Goal: Communication & Community: Answer question/provide support

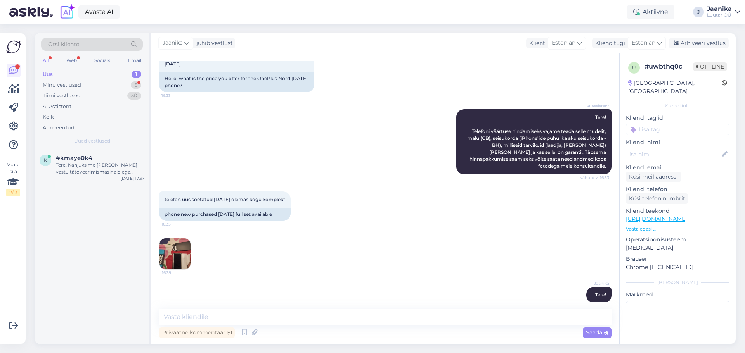
scroll to position [116, 0]
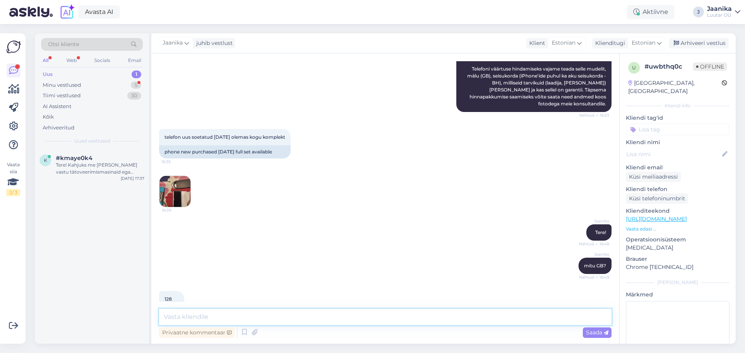
click at [263, 314] on textarea at bounding box center [385, 317] width 452 height 16
click at [308, 320] on textarea at bounding box center [385, 317] width 452 height 16
type textarea "kuni 60€"
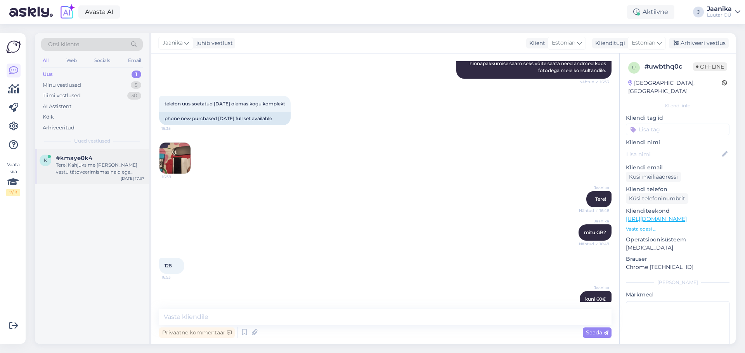
click at [86, 162] on div "Tere! Kahjuks me [PERSON_NAME] vastu tätoveerimismasinaid ega tätoveerimisseadm…" at bounding box center [100, 169] width 88 height 14
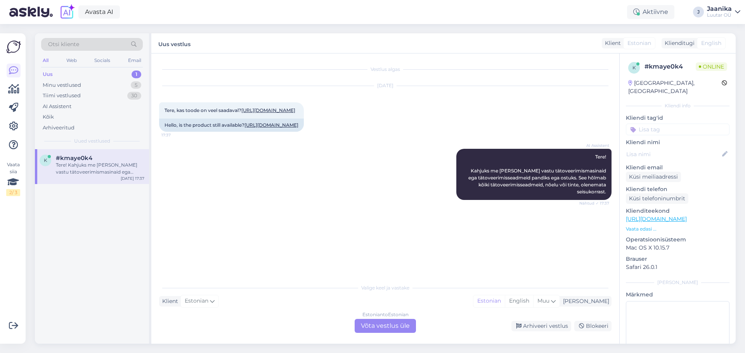
click at [372, 324] on div "Estonian to Estonian Võta vestlus üle" at bounding box center [384, 326] width 61 height 14
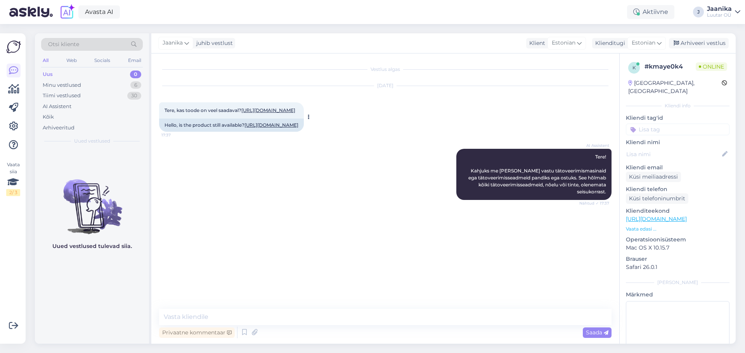
click at [293, 113] on link "[URL][DOMAIN_NAME]" at bounding box center [268, 110] width 54 height 6
click at [298, 313] on textarea at bounding box center [385, 317] width 452 height 16
type textarea "Tere!"
type textarea "Jah toode on saadaval"
click at [244, 114] on div "Tere, kas toode on veel saadaval? [URL][DOMAIN_NAME] 17:37" at bounding box center [231, 110] width 145 height 16
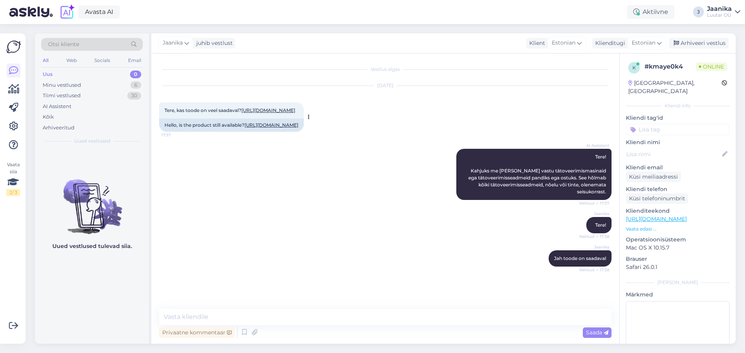
click at [252, 113] on link "[URL][DOMAIN_NAME]" at bounding box center [268, 110] width 54 height 6
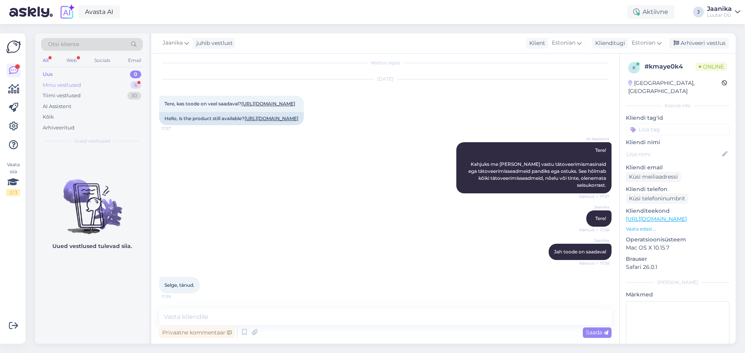
click at [69, 83] on div "Minu vestlused" at bounding box center [62, 85] width 38 height 8
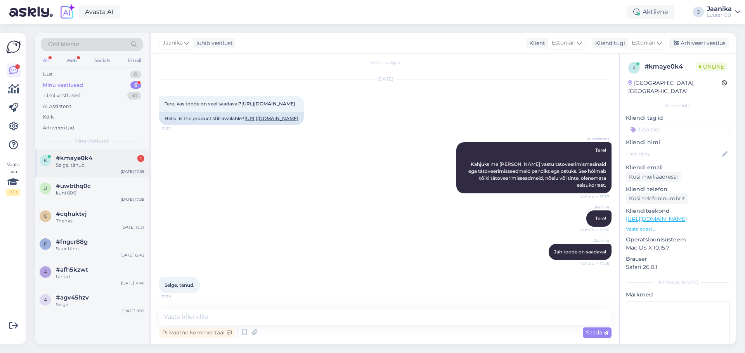
click at [65, 168] on div "Selge, tänud." at bounding box center [100, 165] width 88 height 7
